Goal: Information Seeking & Learning: Learn about a topic

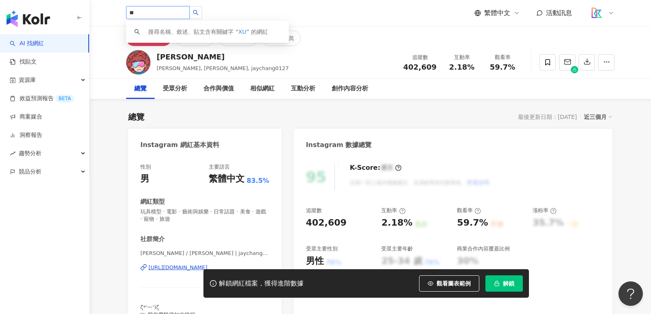
type input "*"
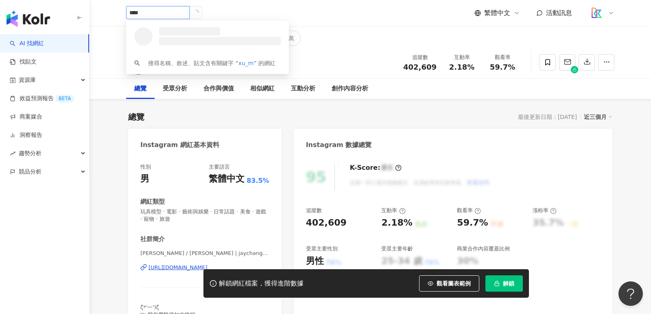
type input "*****"
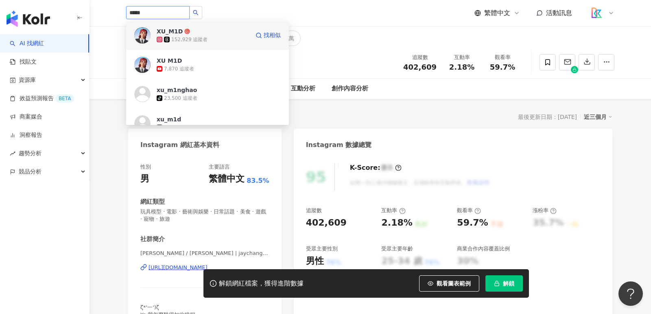
click at [183, 41] on div "152,929 追蹤者" at bounding box center [189, 39] width 36 height 7
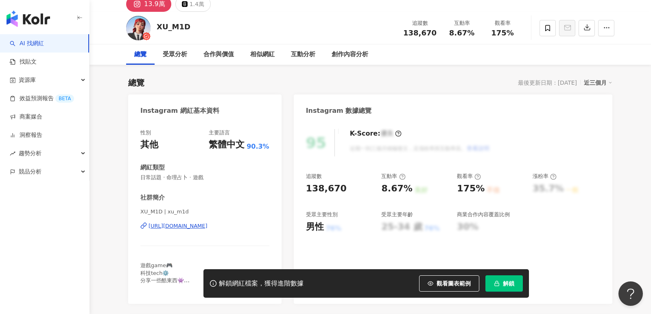
scroll to position [49, 0]
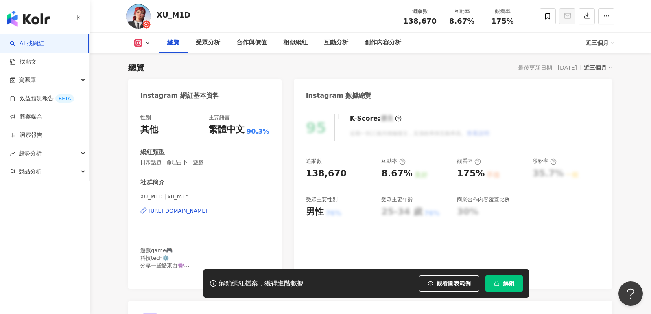
click at [179, 212] on div "https://www.instagram.com/xu_m1d/" at bounding box center [177, 210] width 59 height 7
click at [44, 39] on link "AI 找網紅" at bounding box center [27, 43] width 34 height 8
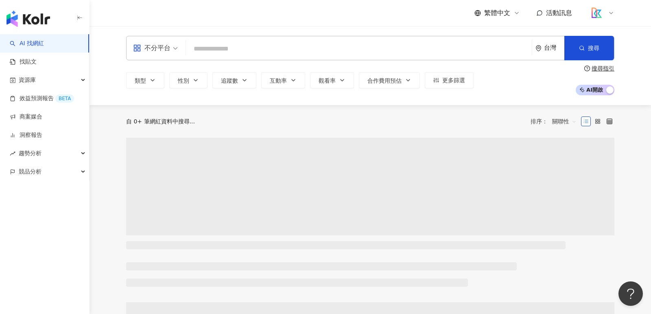
click at [212, 46] on input "search" at bounding box center [358, 48] width 339 height 15
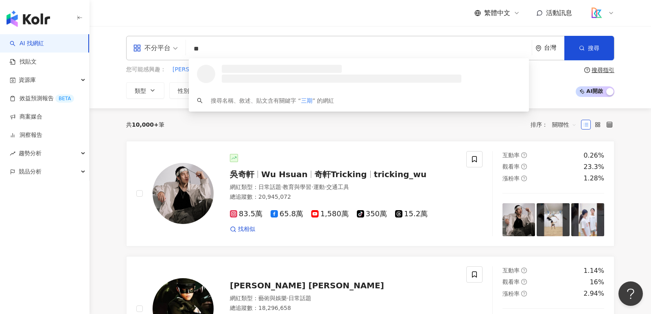
type input "**"
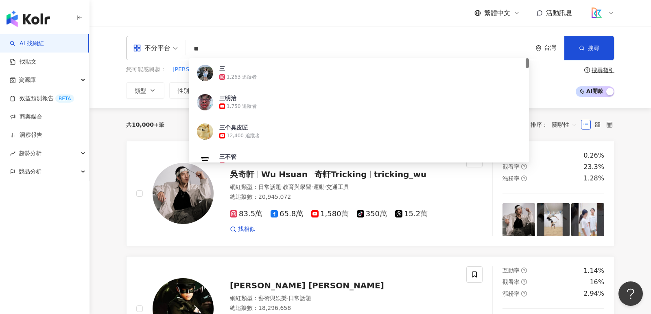
click at [238, 50] on input "**" at bounding box center [358, 48] width 339 height 15
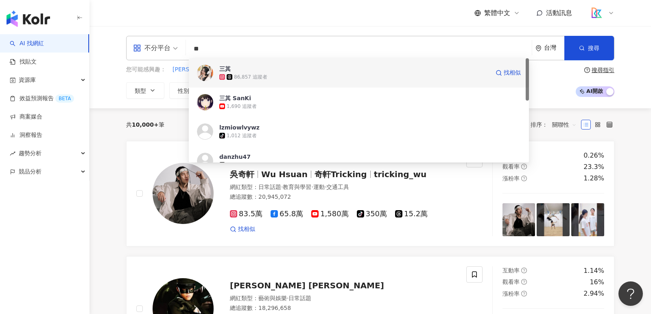
click at [242, 70] on span "三其" at bounding box center [354, 69] width 270 height 8
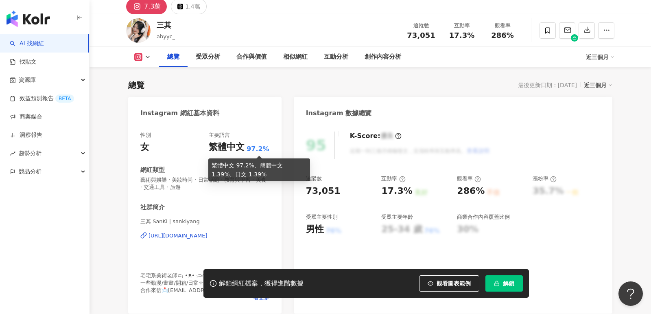
scroll to position [59, 0]
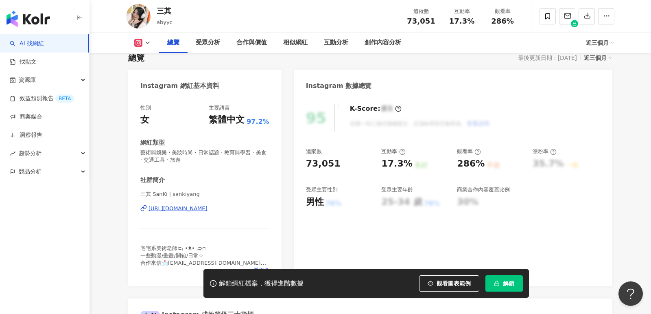
click at [207, 210] on div "[URL][DOMAIN_NAME]" at bounding box center [177, 208] width 59 height 7
drag, startPoint x: 417, startPoint y: 161, endPoint x: 379, endPoint y: 162, distance: 37.4
click at [379, 162] on div "追蹤數 73,051 互動率 17.3% 良好 觀看率 286% 不佳 漲粉率 35.7% 一般 受眾主要性別 男性 76% 受眾主要年齡 25-34 歲 7…" at bounding box center [453, 178] width 294 height 60
copy div "17.3% 良好"
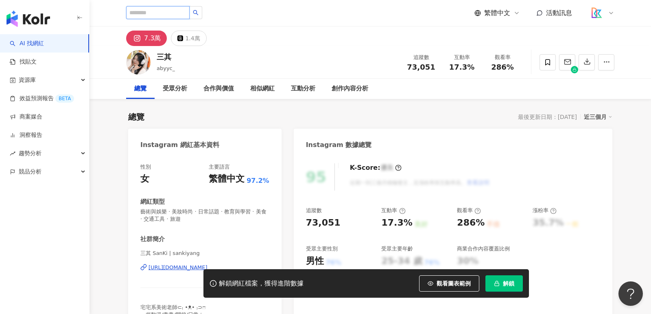
click at [177, 15] on input "search" at bounding box center [157, 12] width 63 height 13
type input "***"
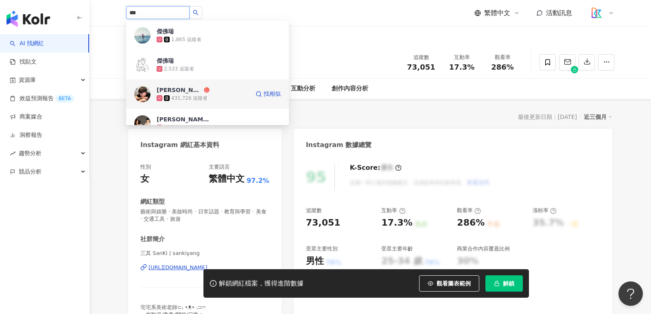
click at [196, 90] on span "蔡昕澔" at bounding box center [183, 90] width 53 height 8
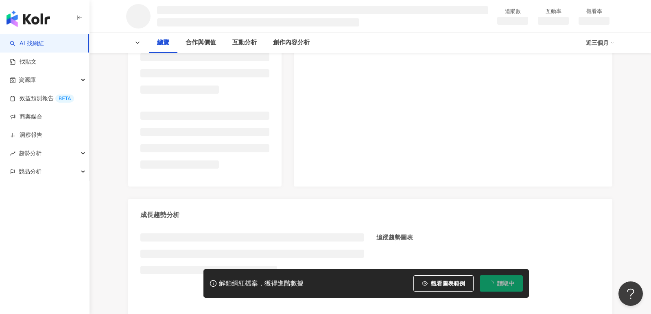
scroll to position [61, 0]
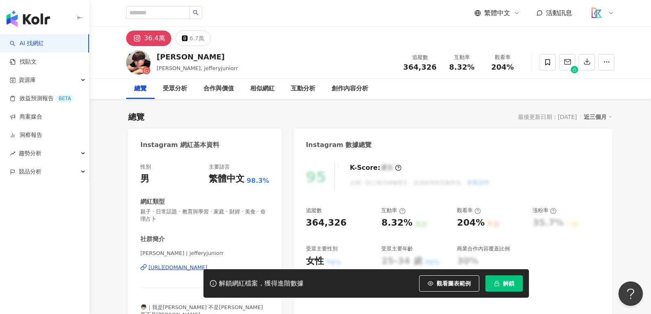
scroll to position [75, 0]
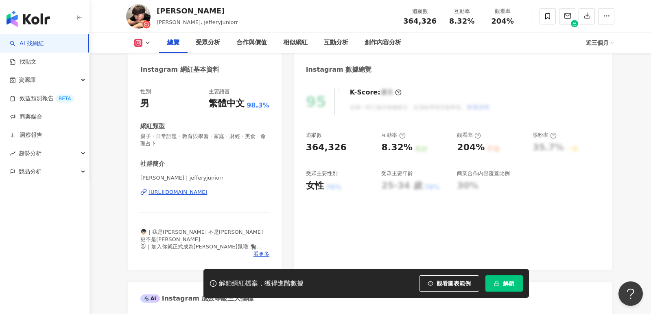
click at [207, 195] on div "https://www.instagram.com/jefferyjuniorr/" at bounding box center [177, 191] width 59 height 7
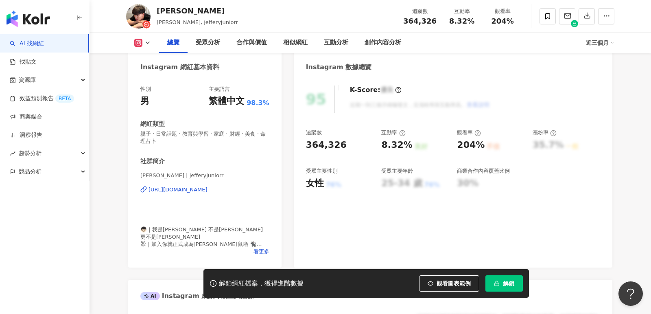
scroll to position [0, 0]
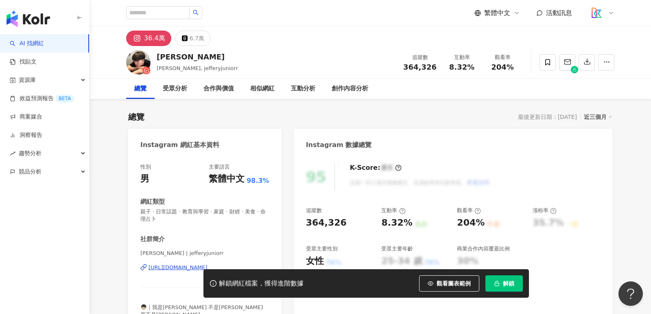
click at [171, 20] on div "繁體中文 活動訊息" at bounding box center [370, 13] width 488 height 26
click at [171, 11] on input "search" at bounding box center [157, 12] width 63 height 13
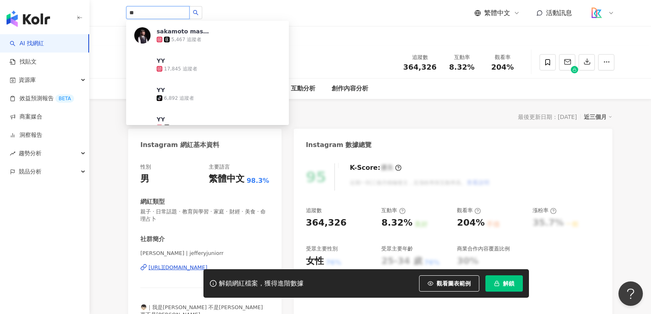
type input "*"
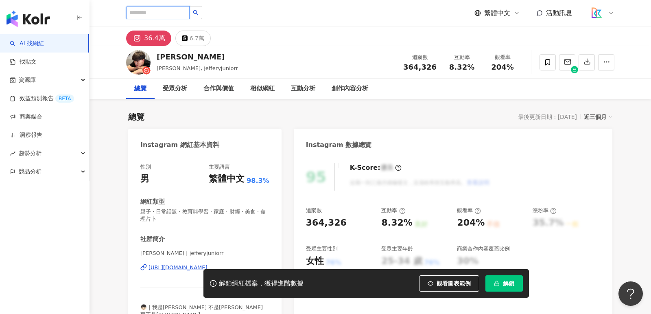
type input "*"
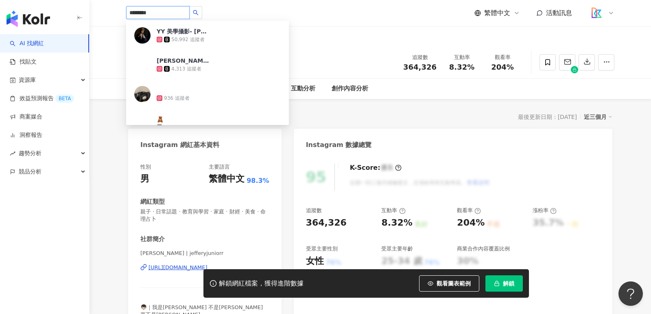
type input "*********"
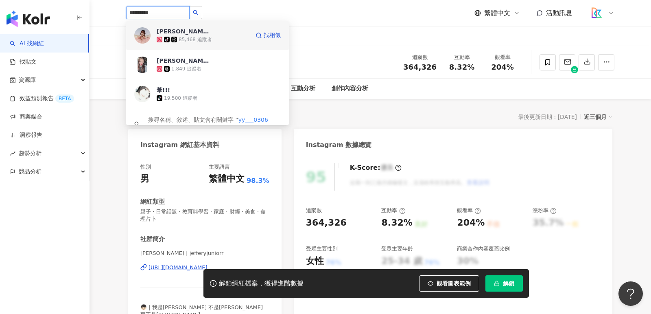
click at [206, 39] on div "85,468 追蹤者" at bounding box center [195, 39] width 33 height 7
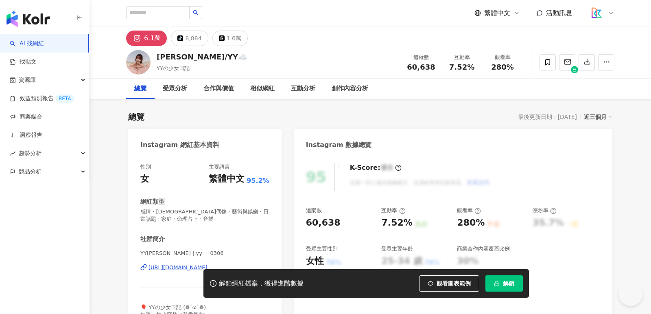
drag, startPoint x: 158, startPoint y: 57, endPoint x: 190, endPoint y: 57, distance: 32.5
click at [191, 57] on div "[PERSON_NAME]/[PERSON_NAME] YYの少女日記 追蹤數 60,638 互動率 7.52% 觀看率 280%" at bounding box center [370, 62] width 521 height 32
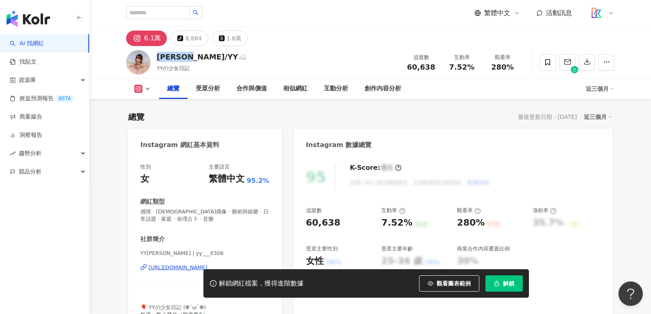
scroll to position [63, 0]
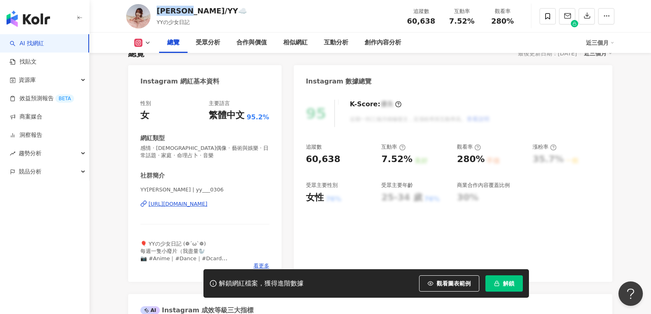
click at [207, 204] on div "[URL][DOMAIN_NAME]" at bounding box center [177, 203] width 59 height 7
